Goal: Information Seeking & Learning: Learn about a topic

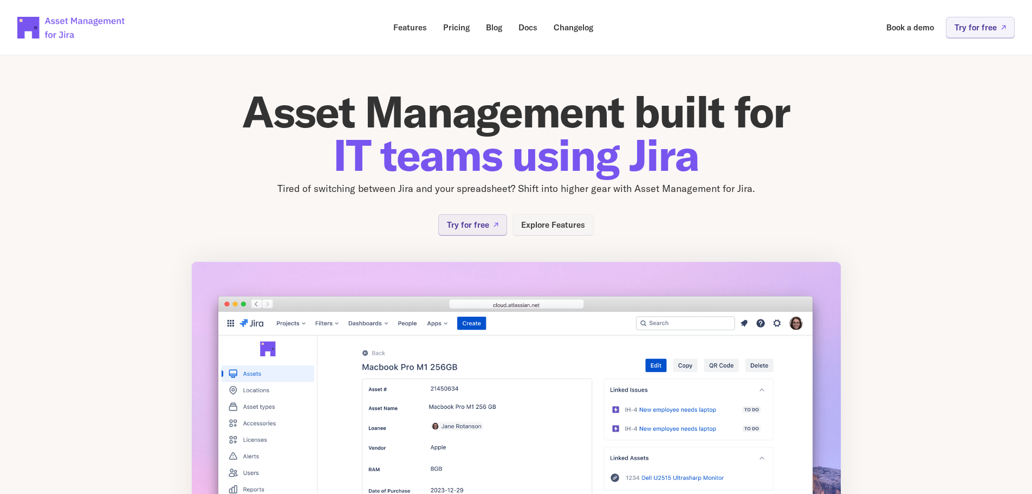
click at [565, 223] on p "Explore Features" at bounding box center [553, 225] width 64 height 8
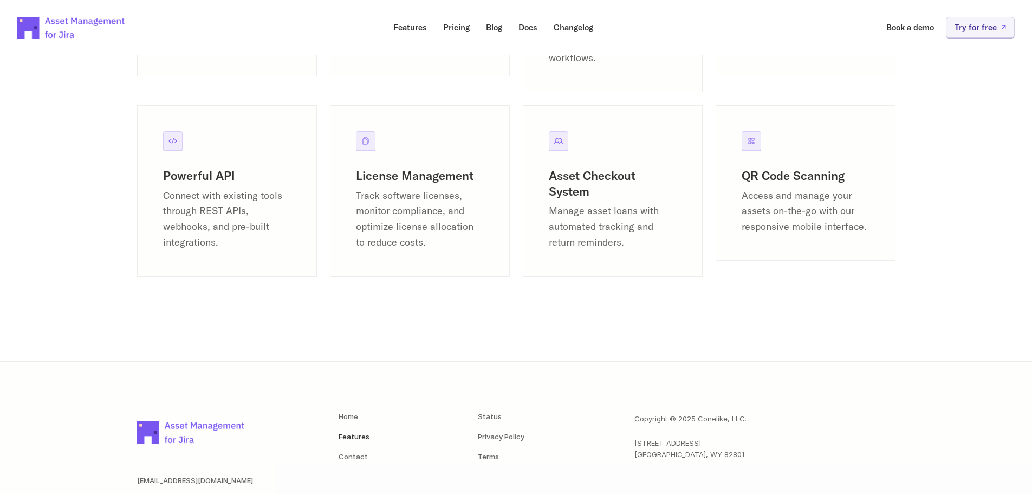
scroll to position [1516, 0]
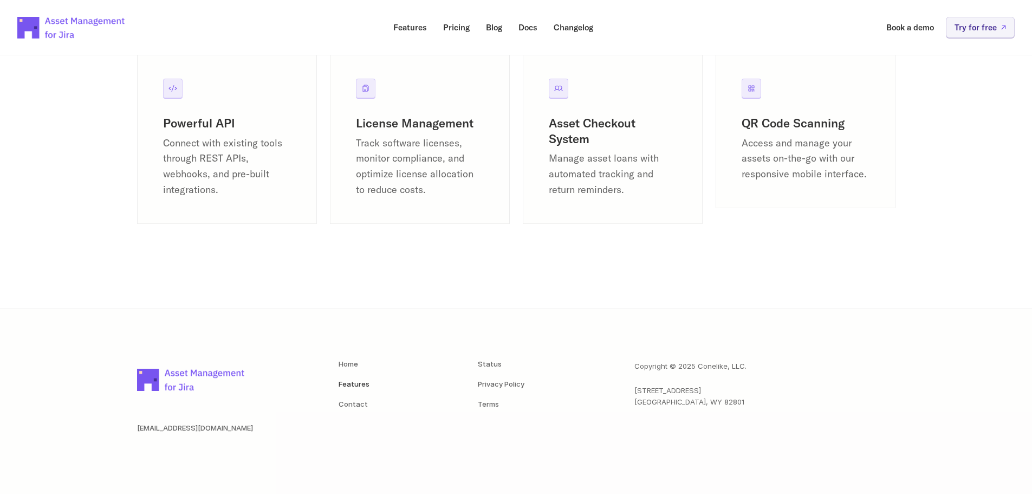
click at [184, 176] on p "Connect with existing tools through REST APIs, webhooks, and pre-built integrat…" at bounding box center [227, 166] width 128 height 62
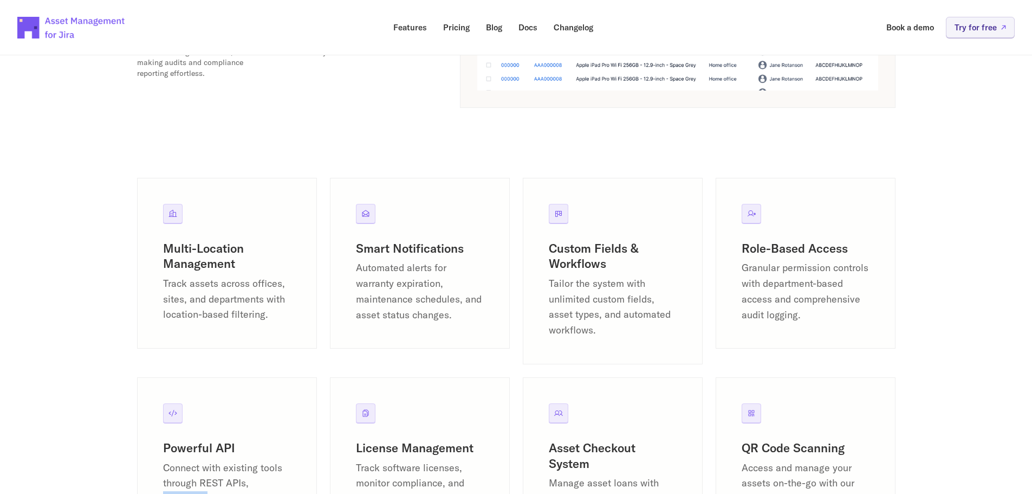
scroll to position [921, 0]
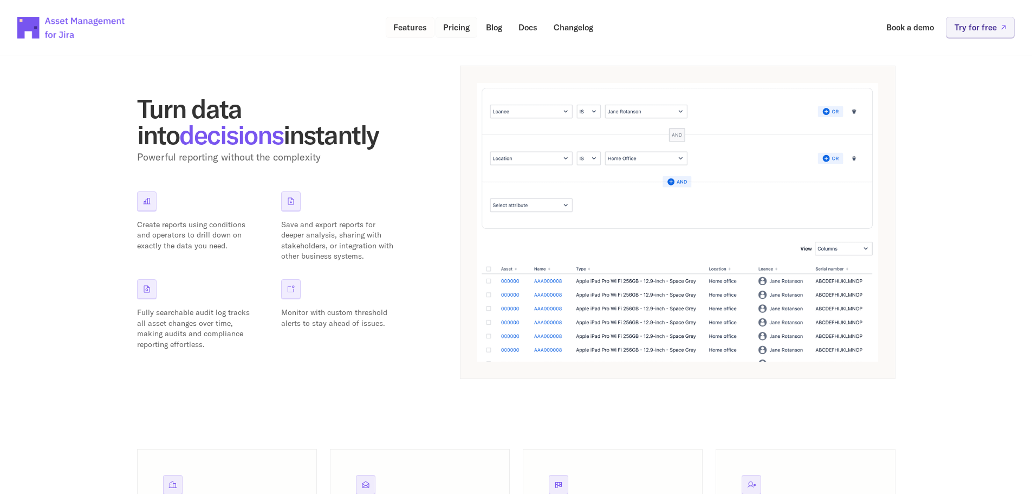
click at [448, 25] on p "Pricing" at bounding box center [456, 27] width 27 height 8
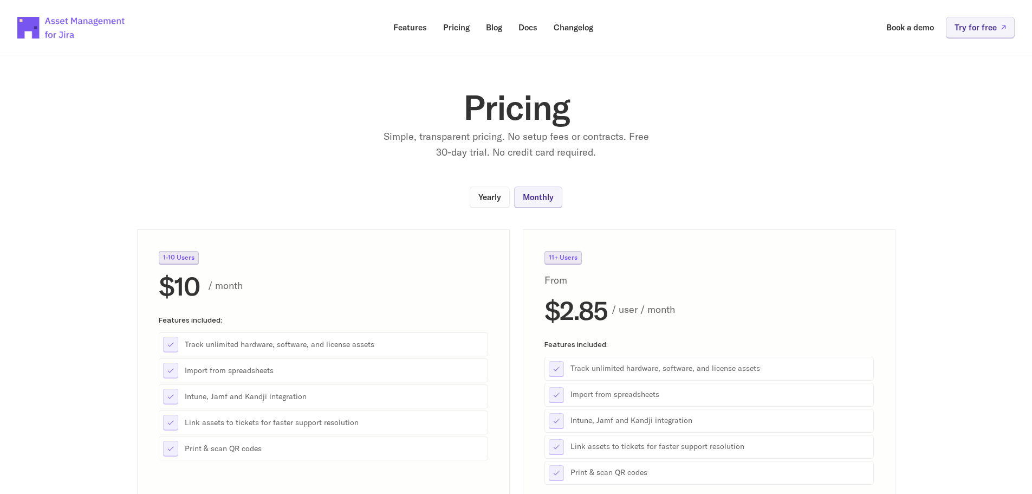
click at [481, 196] on p "Yearly" at bounding box center [489, 197] width 23 height 8
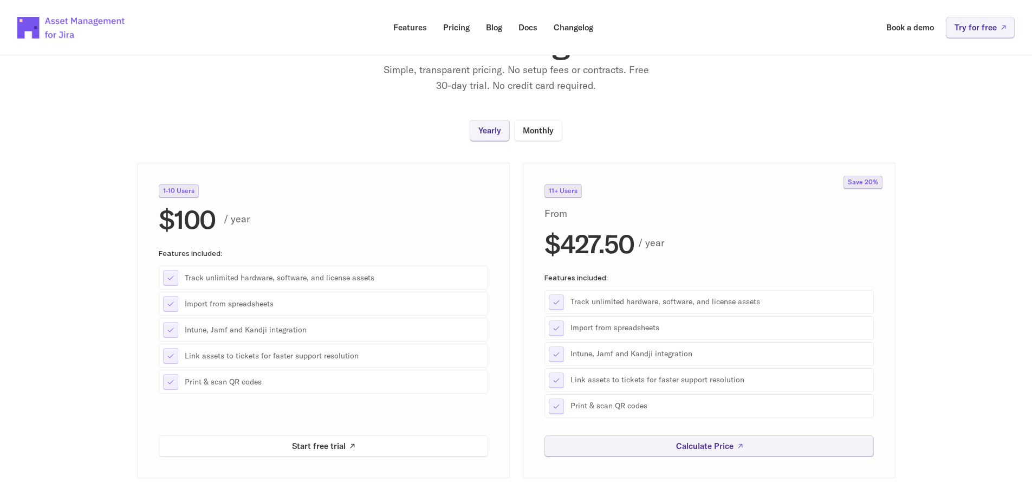
scroll to position [108, 0]
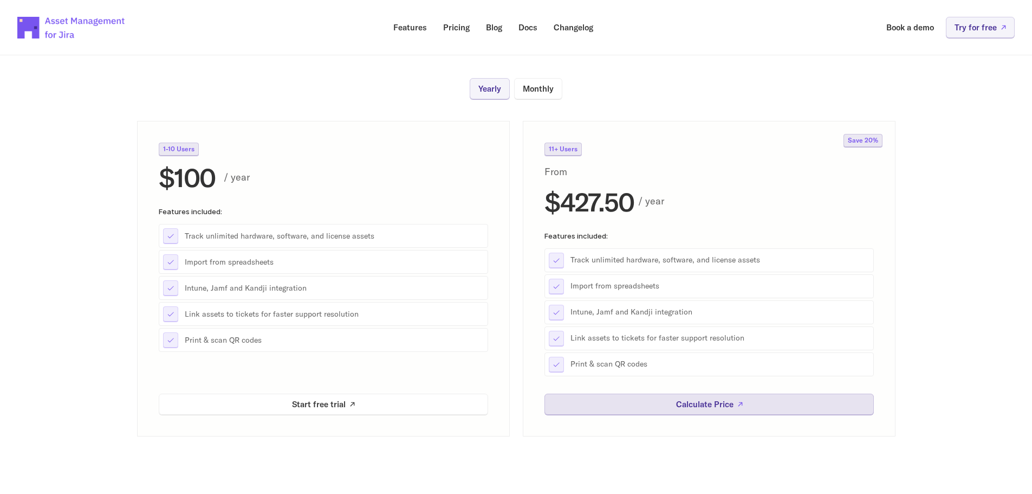
click at [815, 399] on link "Calculate Price" at bounding box center [708, 403] width 329 height 21
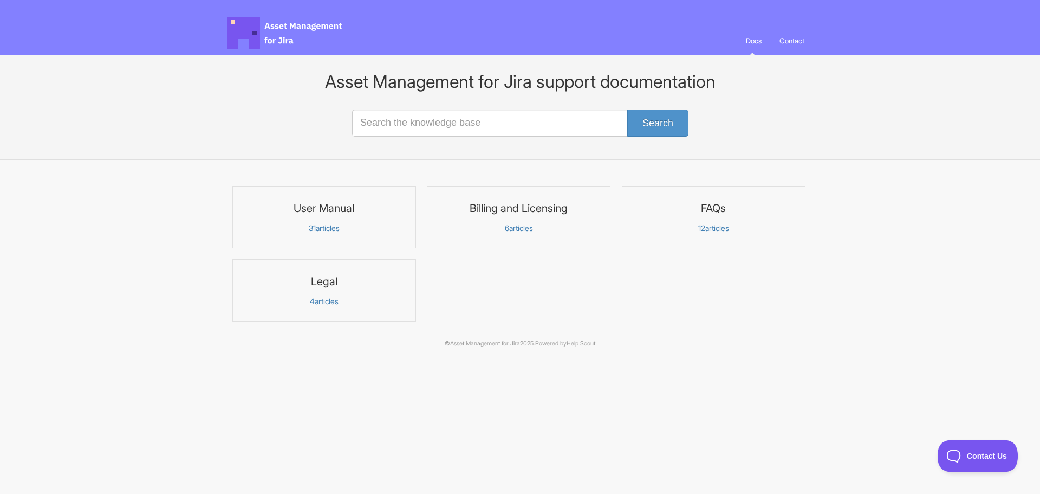
click at [711, 207] on h3 "FAQs" at bounding box center [714, 208] width 170 height 14
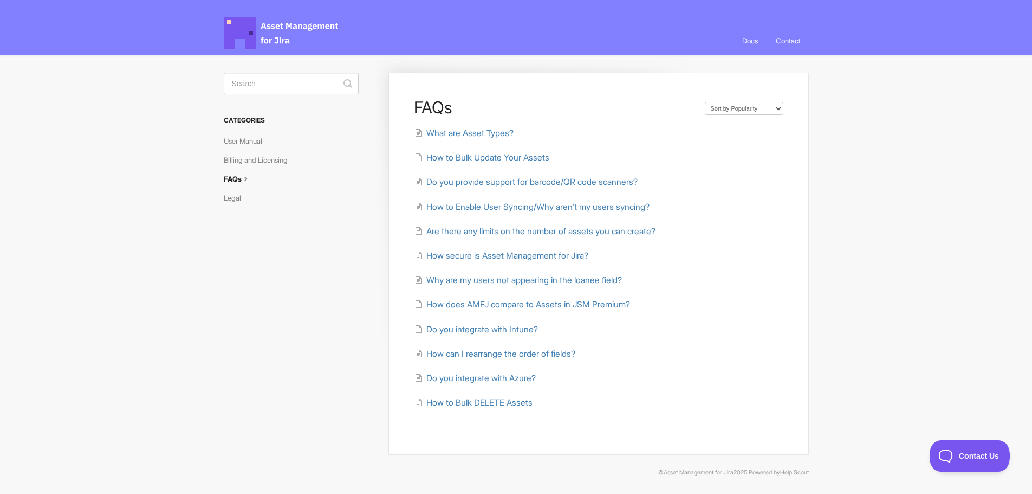
click at [475, 125] on div "FAQs Sort by Default Sort A-Z Sort by Popularity Sort by Last Updated What are …" at bounding box center [598, 264] width 420 height 382
click at [475, 132] on span "What are Asset Types?" at bounding box center [469, 133] width 87 height 10
click at [519, 327] on span "Do you integrate with Intune?" at bounding box center [482, 329] width 112 height 10
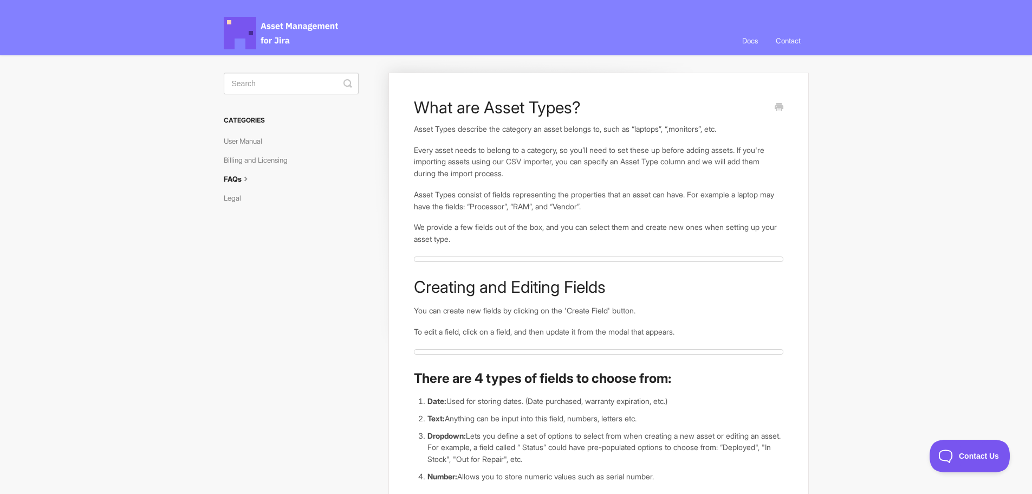
drag, startPoint x: 566, startPoint y: 168, endPoint x: 553, endPoint y: 165, distance: 13.4
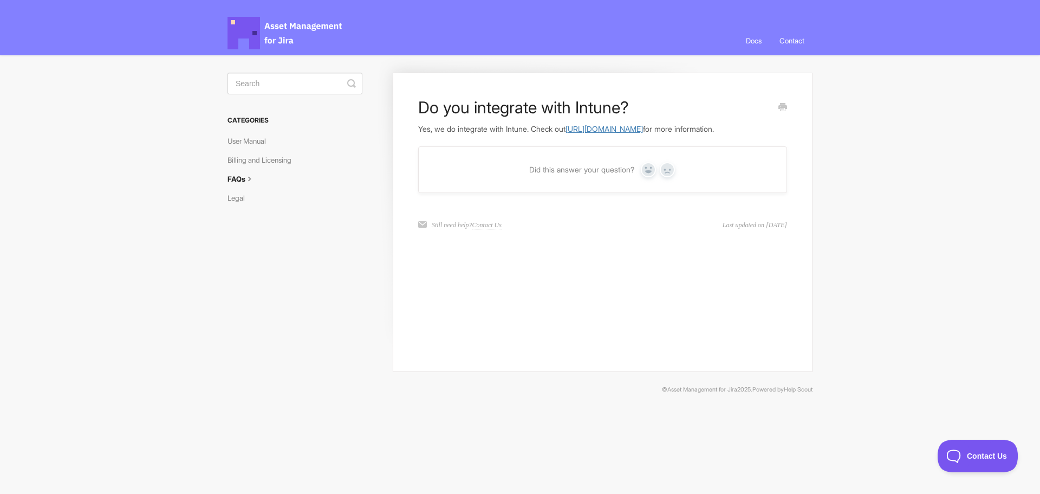
click at [629, 127] on link "https://docs.assetmanagementforjira.com/article/60-how-to-sync-devices-and-user…" at bounding box center [604, 128] width 77 height 9
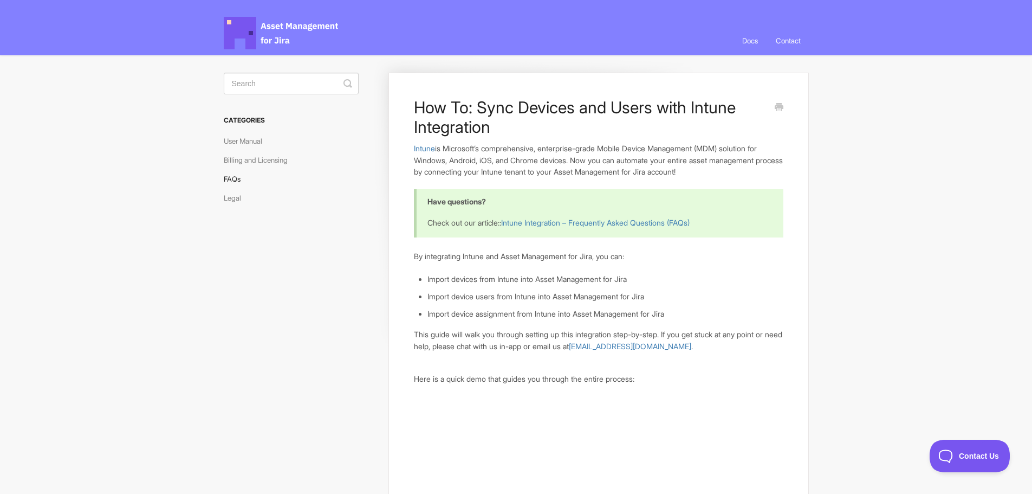
click at [225, 174] on link "FAQs" at bounding box center [236, 178] width 25 height 17
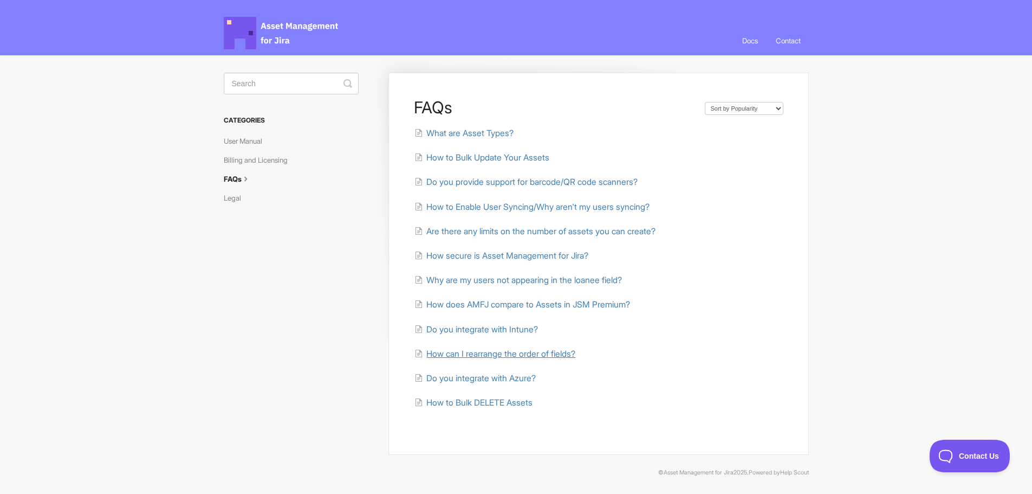
click at [468, 350] on span "How can I rearrange the order of fields?" at bounding box center [500, 353] width 149 height 10
click at [462, 282] on span "Why are my users not appearing in the loanee field?" at bounding box center [524, 280] width 196 height 10
click at [471, 229] on span "Are there any limits on the number of assets you can create?" at bounding box center [540, 231] width 229 height 10
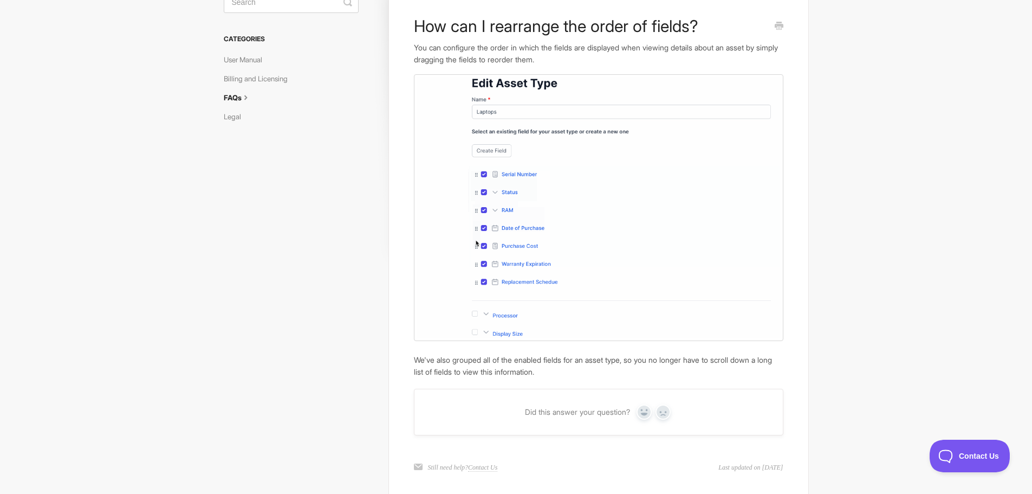
scroll to position [130, 0]
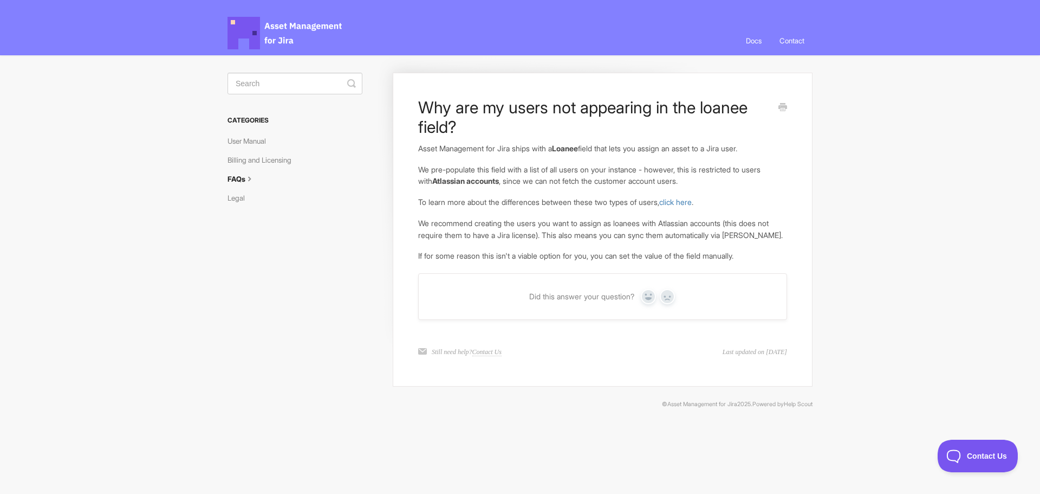
click at [506, 226] on p "We recommend creating the users you want to assign as loanees with Atlassian ac…" at bounding box center [602, 228] width 369 height 23
drag, startPoint x: 165, startPoint y: 194, endPoint x: 158, endPoint y: 194, distance: 7.0
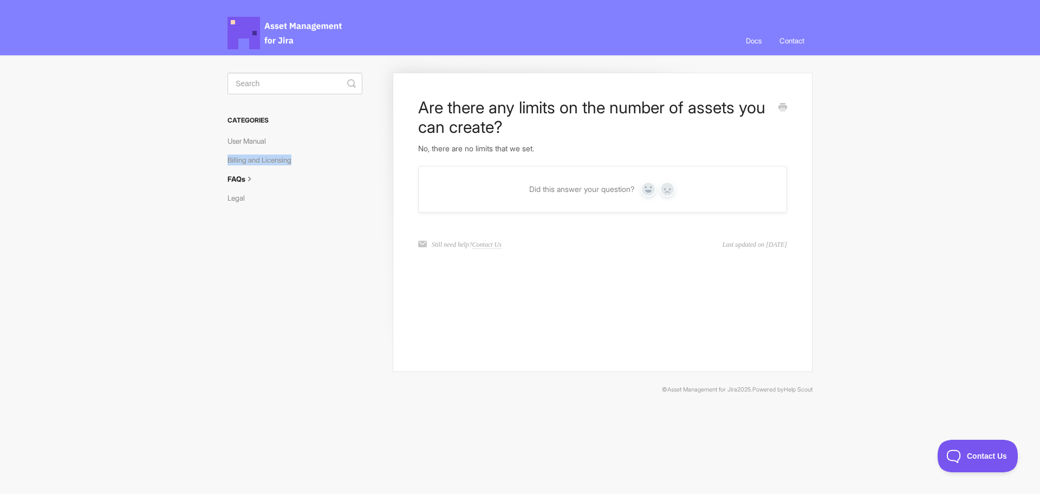
click at [227, 168] on section "Are there any limits on the number of assets you can create? No, there are no l…" at bounding box center [520, 233] width 607 height 356
click at [229, 178] on link "FAQs" at bounding box center [246, 178] width 36 height 17
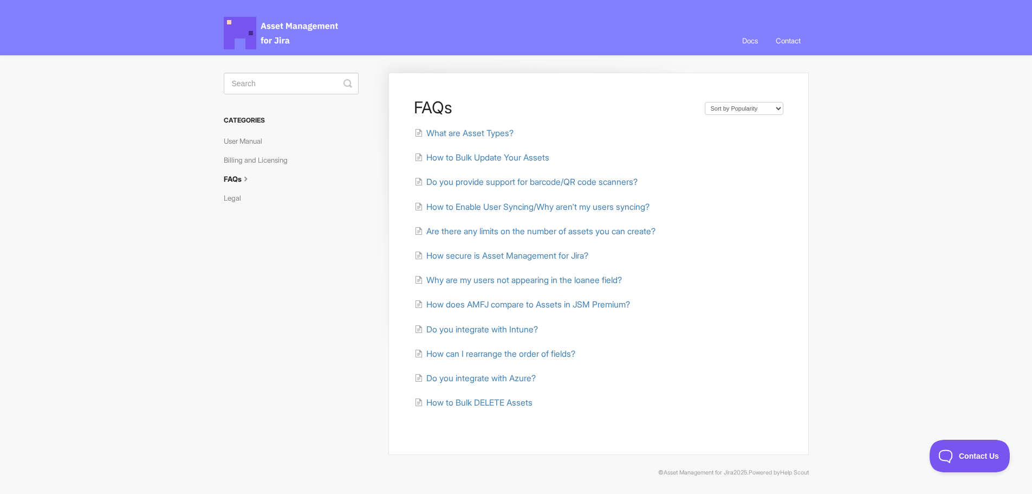
click at [802, 36] on link "Contact" at bounding box center [788, 40] width 41 height 29
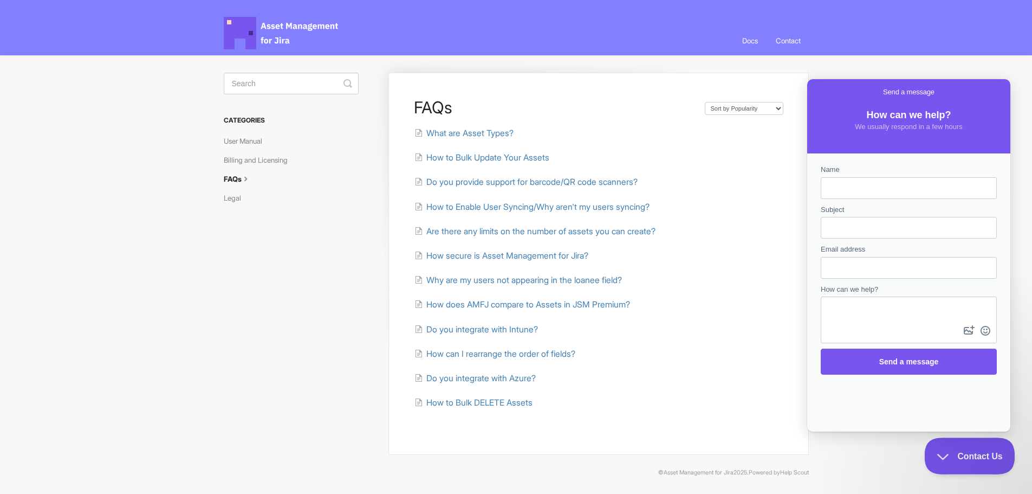
click at [967, 449] on button "Contact Us" at bounding box center [964, 453] width 80 height 33
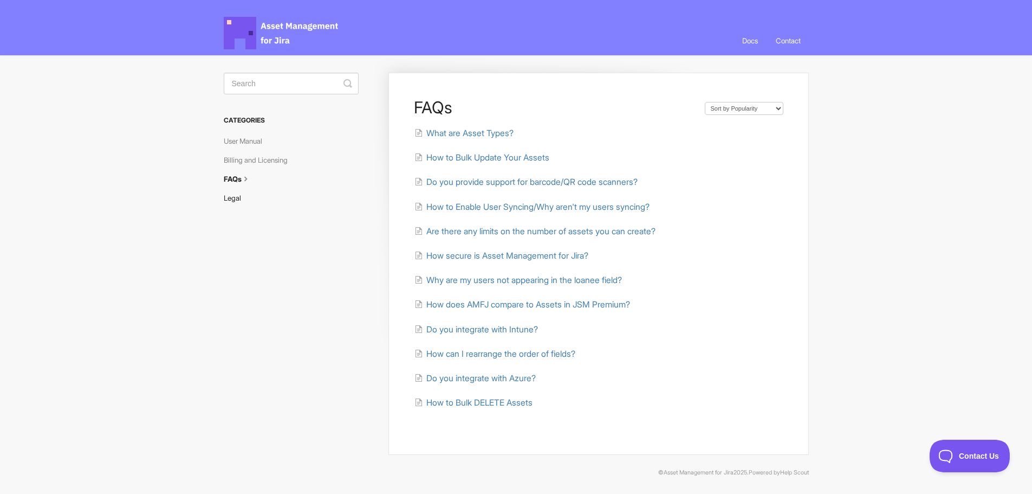
click at [229, 196] on link "Legal" at bounding box center [236, 197] width 25 height 17
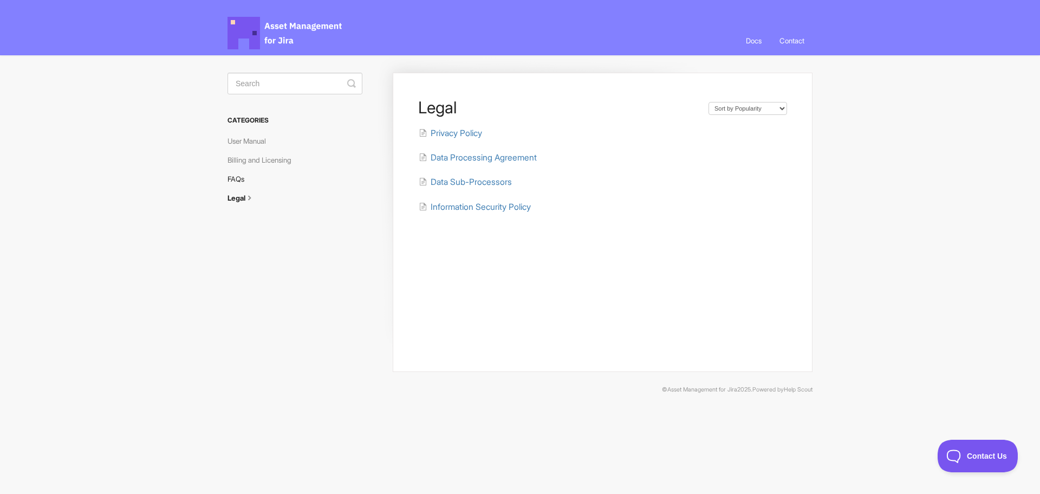
click at [237, 175] on link "FAQs" at bounding box center [240, 178] width 25 height 17
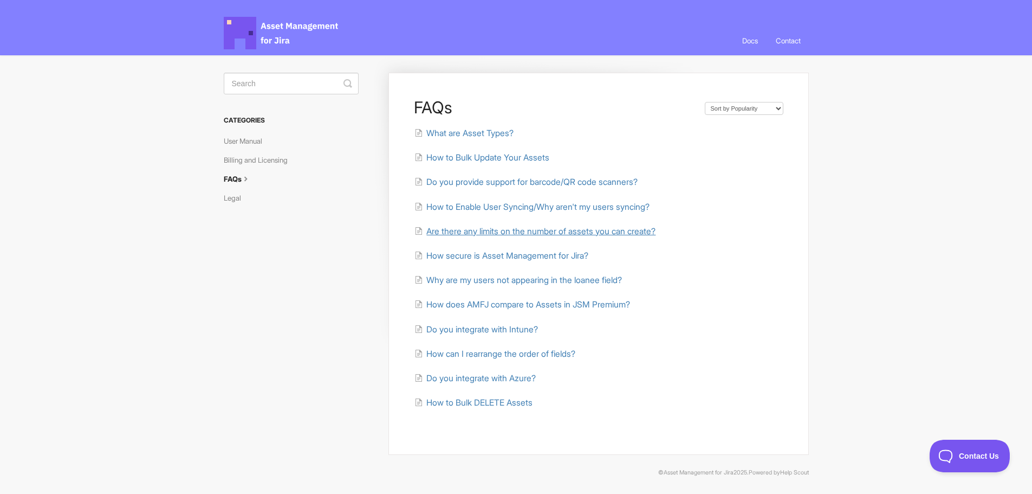
click at [656, 232] on span "Are there any limits on the number of assets you can create?" at bounding box center [540, 231] width 229 height 10
click at [568, 352] on span "How can I rearrange the order of fields?" at bounding box center [500, 353] width 149 height 10
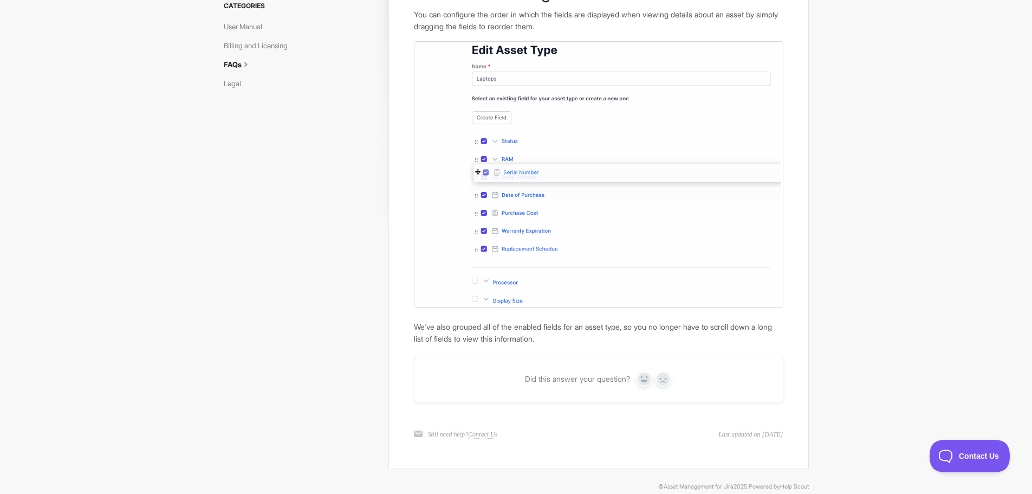
scroll to position [130, 0]
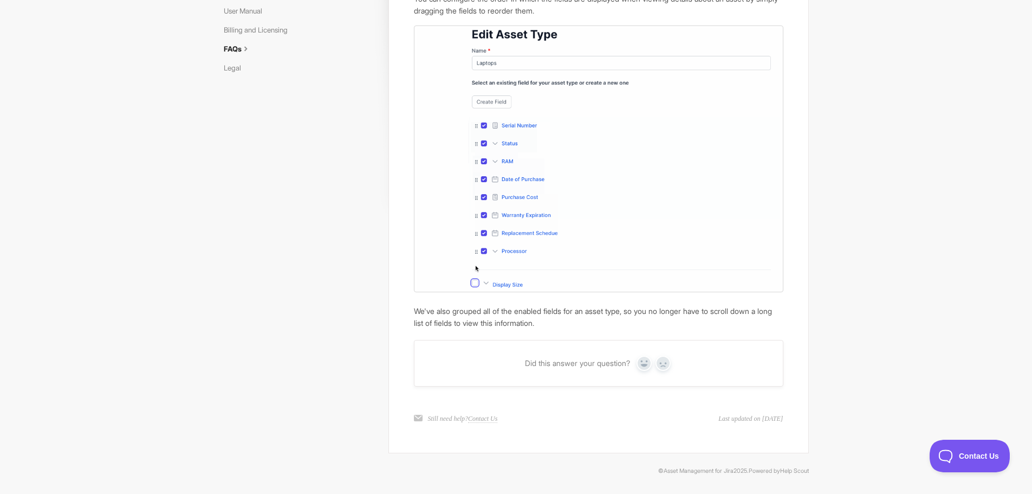
click at [235, 271] on div "How can I rearrange the order of fields? You can configure the order in which t…" at bounding box center [516, 195] width 585 height 541
